Goal: Information Seeking & Learning: Learn about a topic

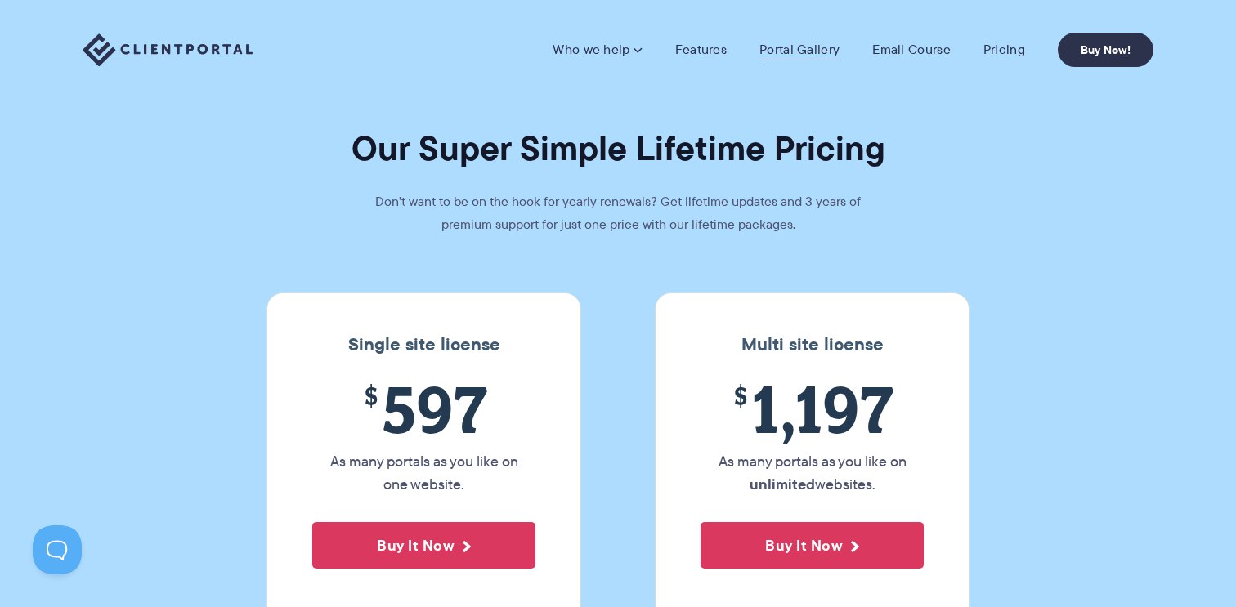
click at [770, 58] on link "Portal Gallery" at bounding box center [800, 50] width 80 height 16
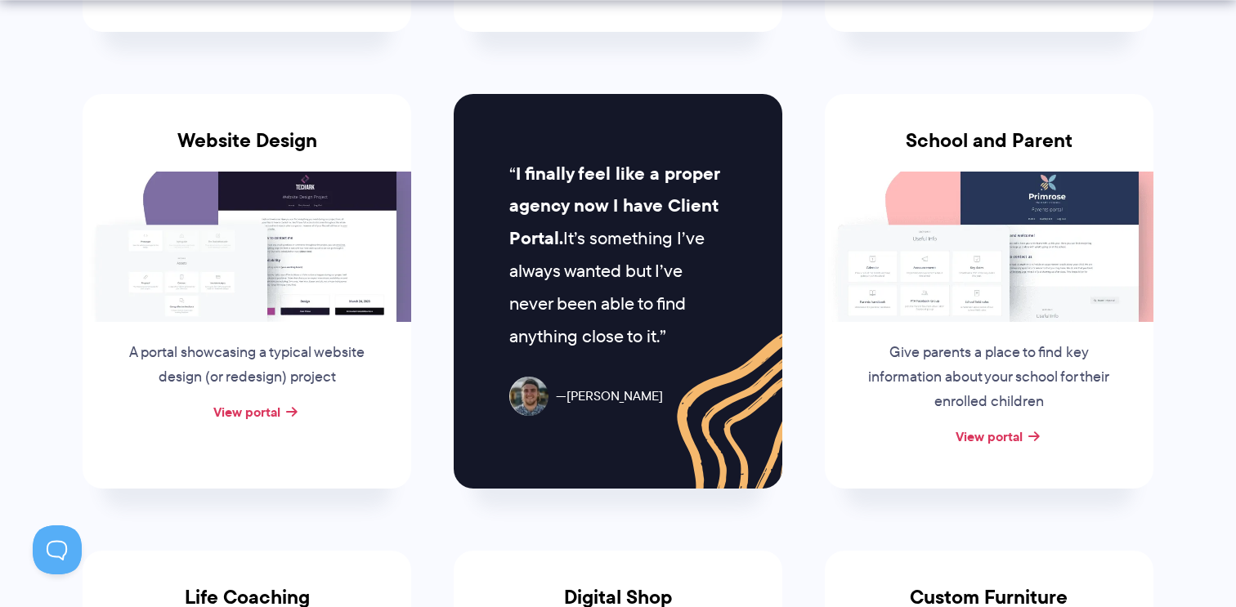
scroll to position [748, 0]
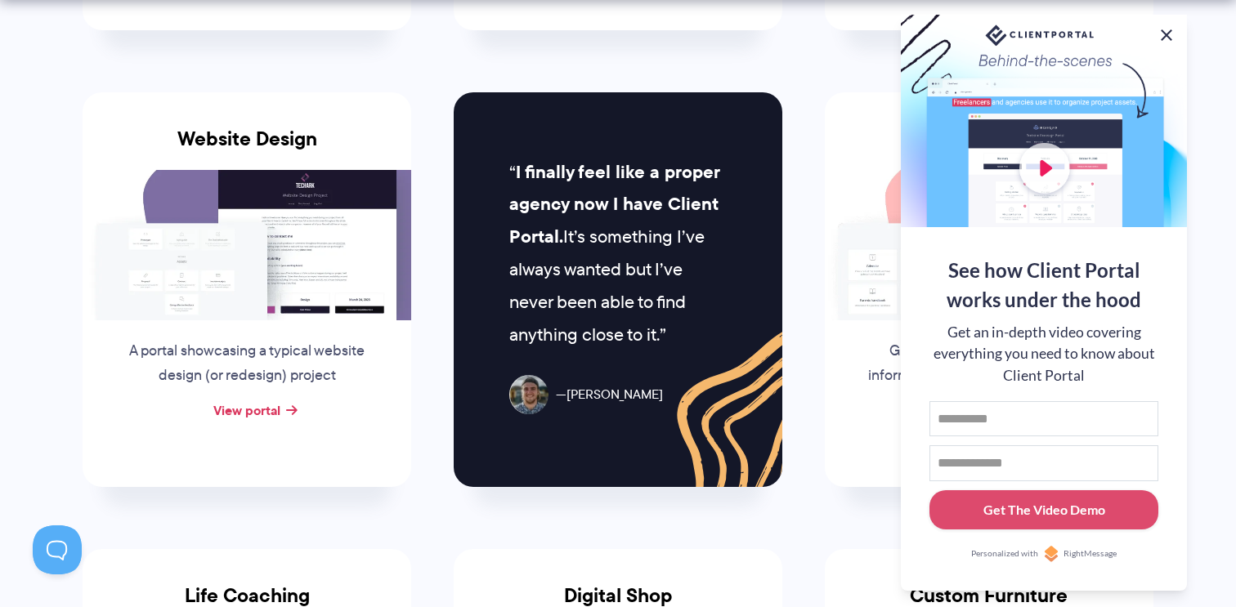
click at [1171, 30] on button at bounding box center [1167, 35] width 20 height 20
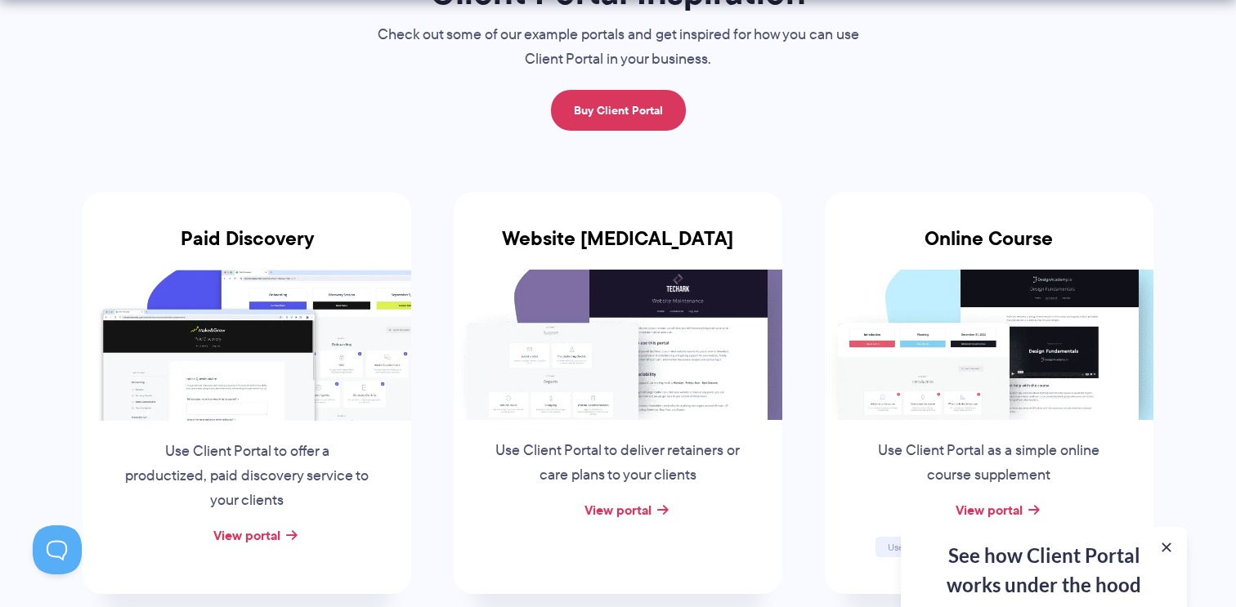
scroll to position [335, 0]
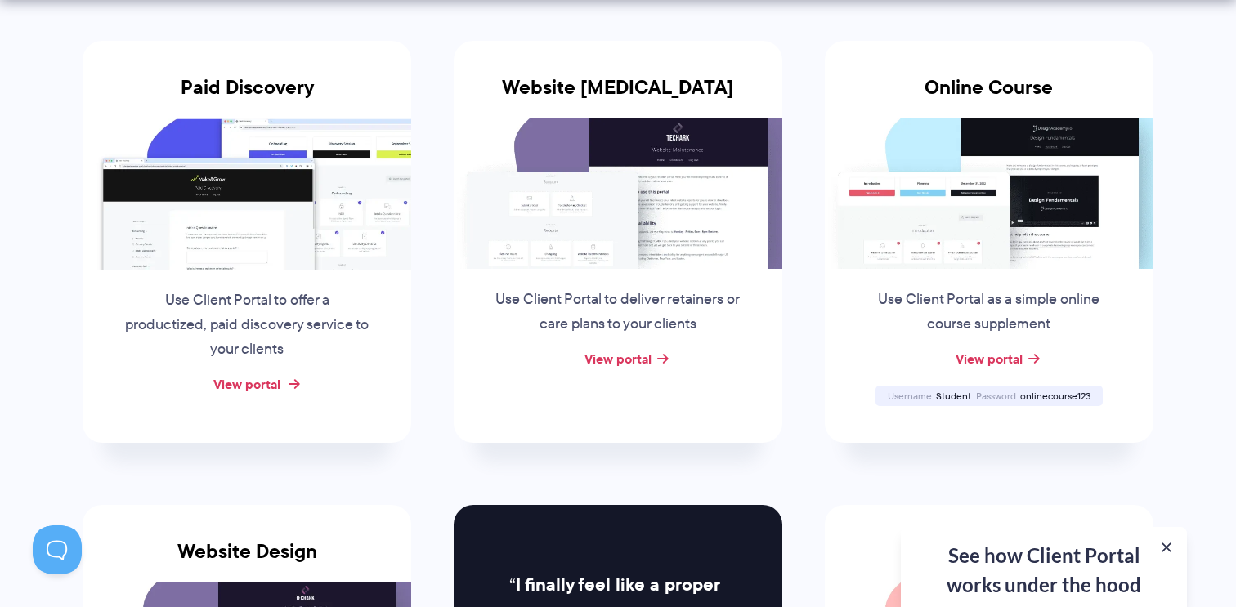
click at [252, 382] on link "View portal" at bounding box center [246, 384] width 67 height 20
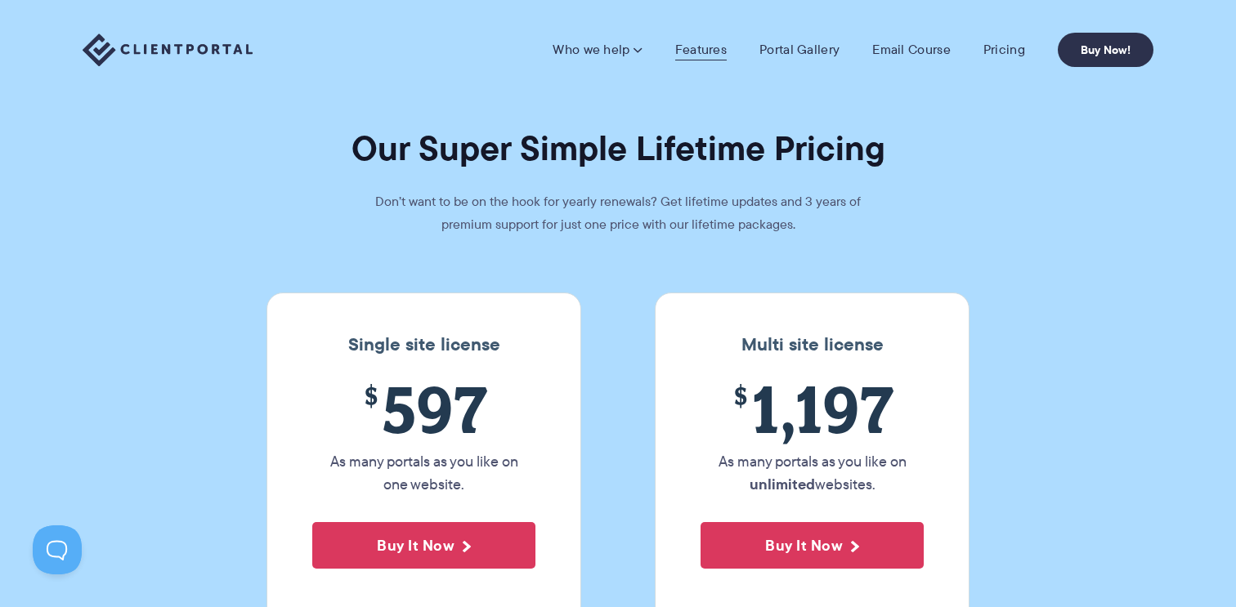
click at [698, 52] on link "Features" at bounding box center [701, 50] width 52 height 16
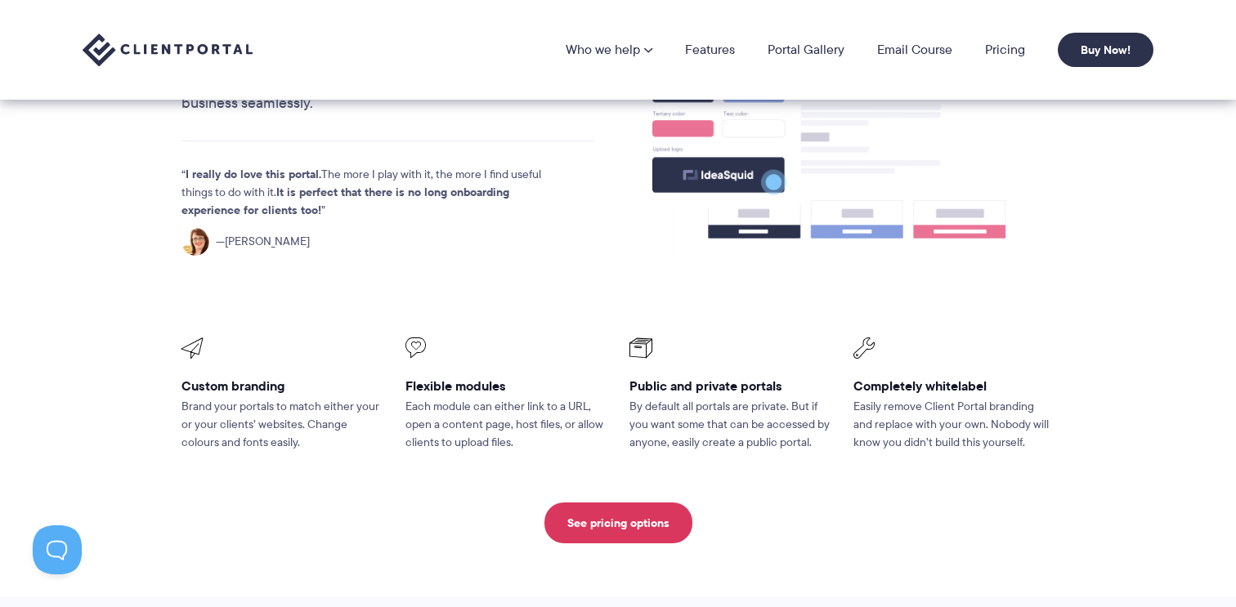
scroll to position [581, 0]
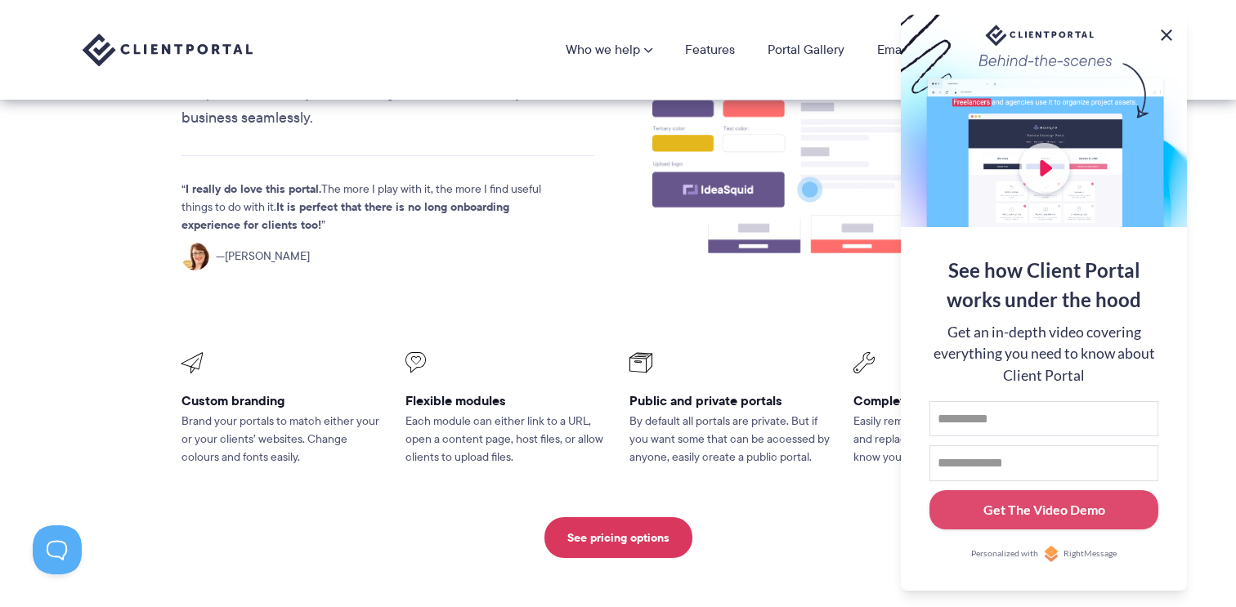
click at [1163, 33] on button at bounding box center [1167, 35] width 20 height 20
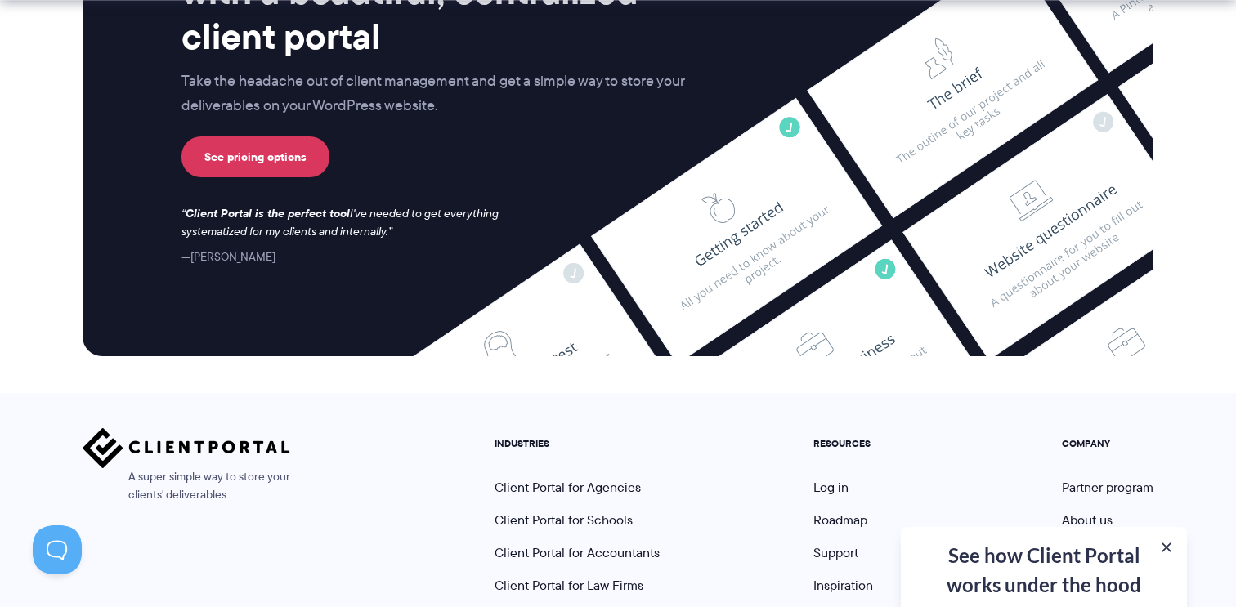
scroll to position [4441, 0]
